Goal: Task Accomplishment & Management: Use online tool/utility

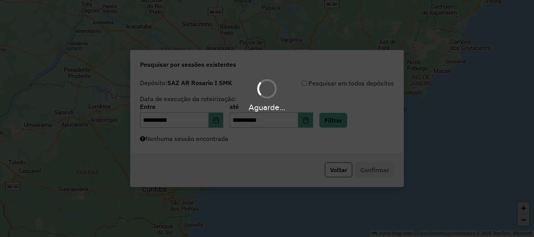
scroll to position [513, 0]
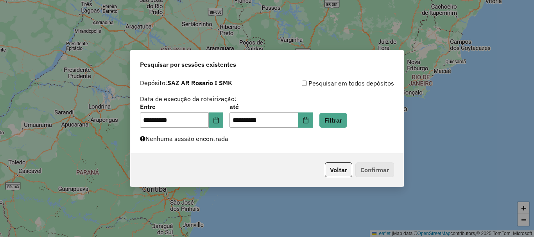
click at [344, 119] on button "Filtrar" at bounding box center [333, 120] width 28 height 15
click at [345, 120] on button "Filtrar" at bounding box center [333, 120] width 28 height 15
click at [344, 123] on button "Filtrar" at bounding box center [333, 120] width 28 height 15
click at [347, 117] on button "Filtrar" at bounding box center [333, 120] width 28 height 15
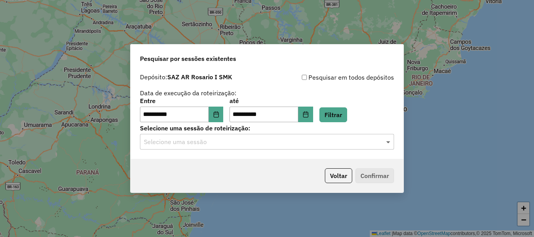
click at [389, 141] on span at bounding box center [389, 141] width 10 height 9
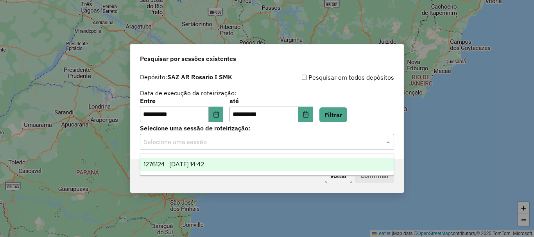
click at [204, 163] on span "1276124 - 16/09/2025 14:42" at bounding box center [173, 164] width 61 height 7
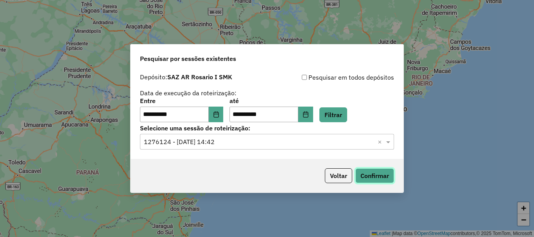
click at [385, 174] on button "Confirmar" at bounding box center [374, 176] width 39 height 15
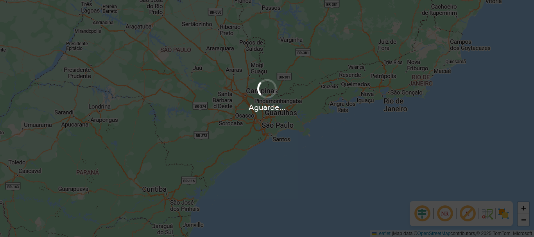
scroll to position [513, 0]
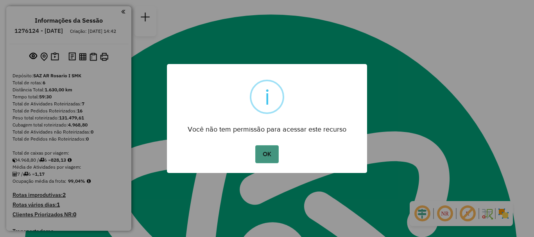
click at [273, 150] on button "OK" at bounding box center [266, 154] width 23 height 18
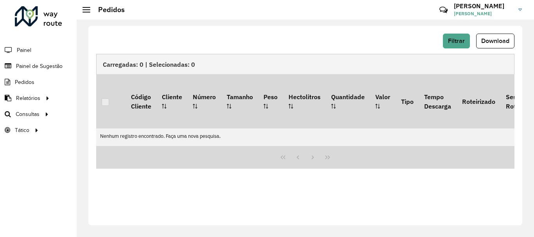
scroll to position [513, 0]
